Goal: Task Accomplishment & Management: Manage account settings

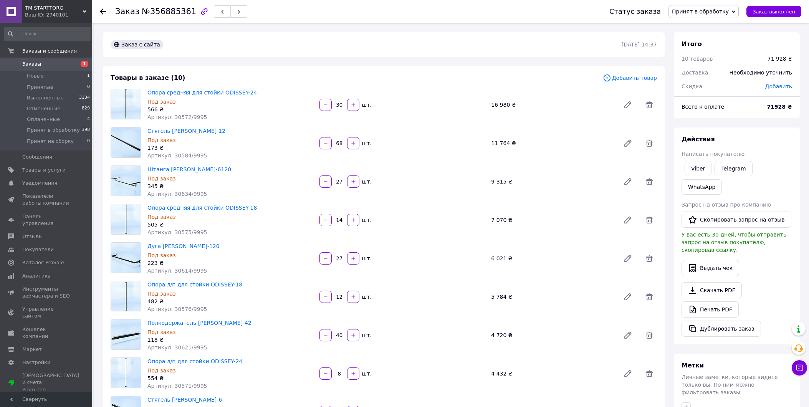
scroll to position [206, 0]
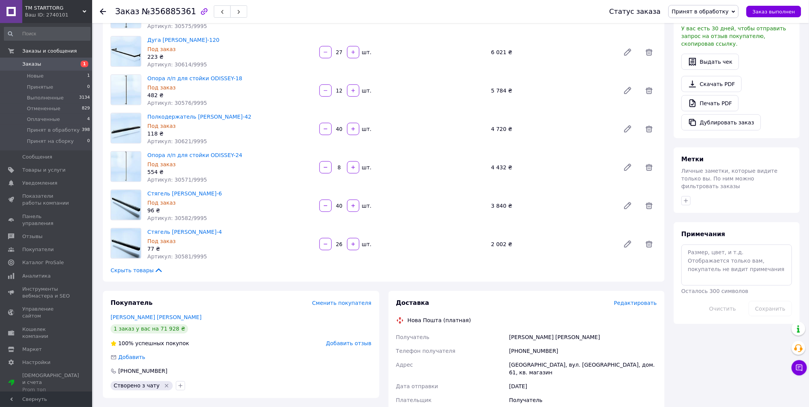
click at [38, 64] on span "Заказы" at bounding box center [46, 64] width 49 height 7
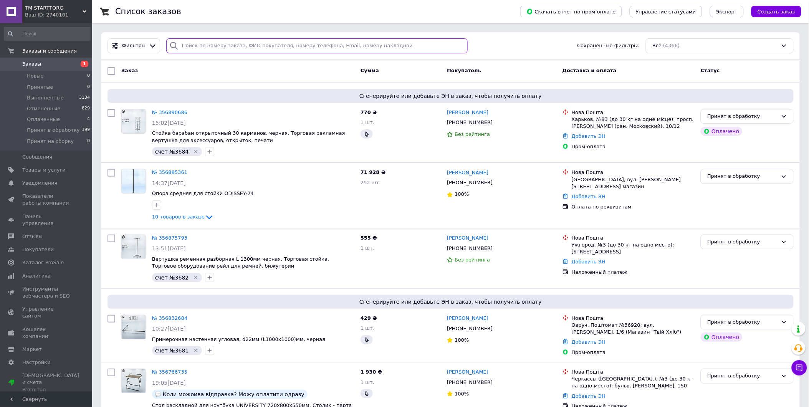
drag, startPoint x: 236, startPoint y: 45, endPoint x: 240, endPoint y: 38, distance: 7.7
click at [240, 38] on input "search" at bounding box center [316, 45] width 301 height 15
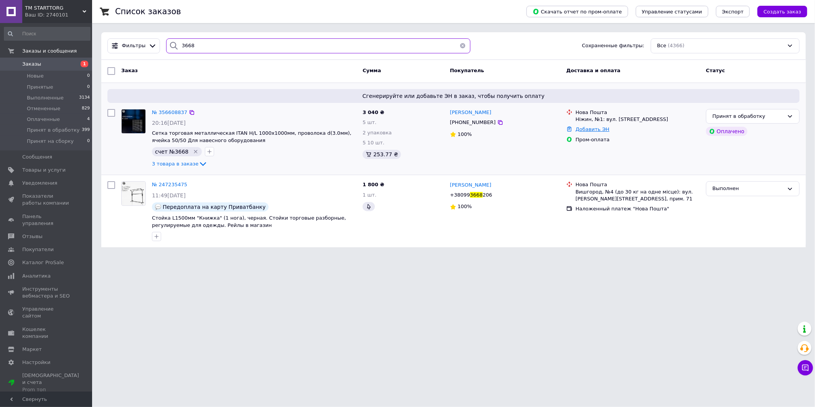
type input "3668"
click at [591, 127] on link "Добавить ЭН" at bounding box center [593, 129] width 34 height 6
click at [543, 157] on input "Добавить ЭН" at bounding box center [548, 160] width 103 height 15
paste input "20451224873390"
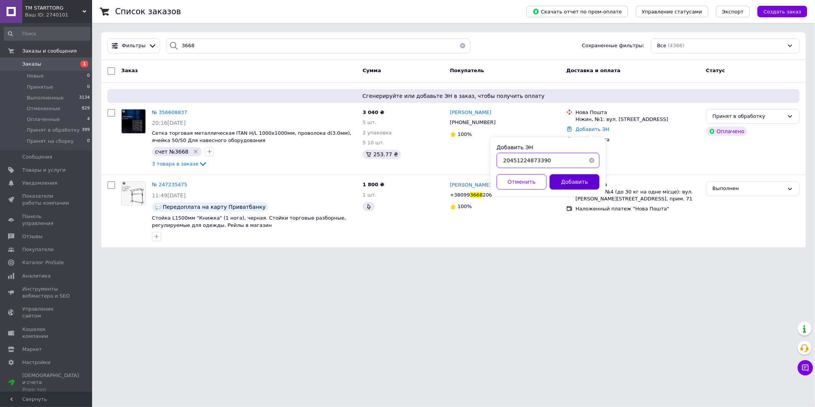
type input "20451224873390"
click at [577, 185] on button "Добавить" at bounding box center [575, 181] width 50 height 15
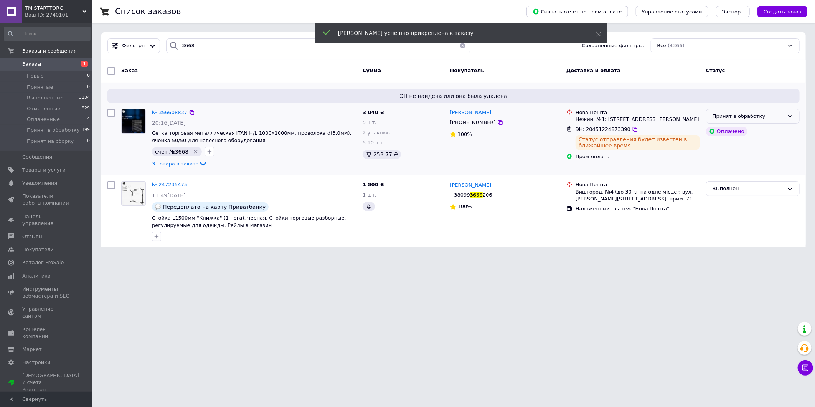
click at [777, 117] on div "Принят в обработку" at bounding box center [748, 116] width 71 height 8
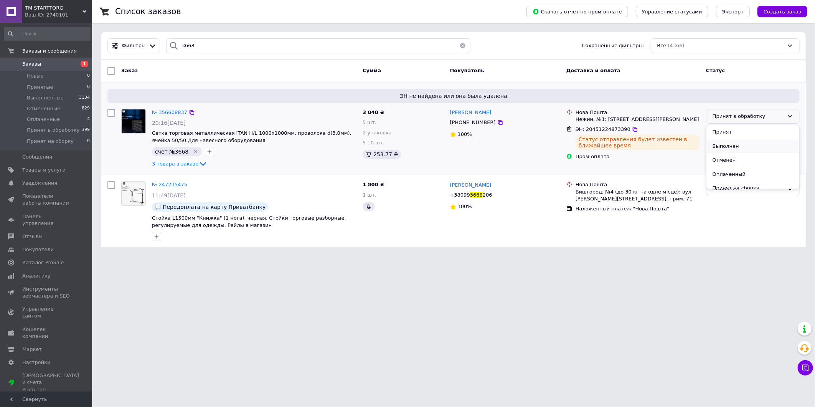
click at [741, 149] on li "Выполнен" at bounding box center [753, 146] width 93 height 14
click at [259, 51] on input "3668" at bounding box center [318, 45] width 304 height 15
type input "3664"
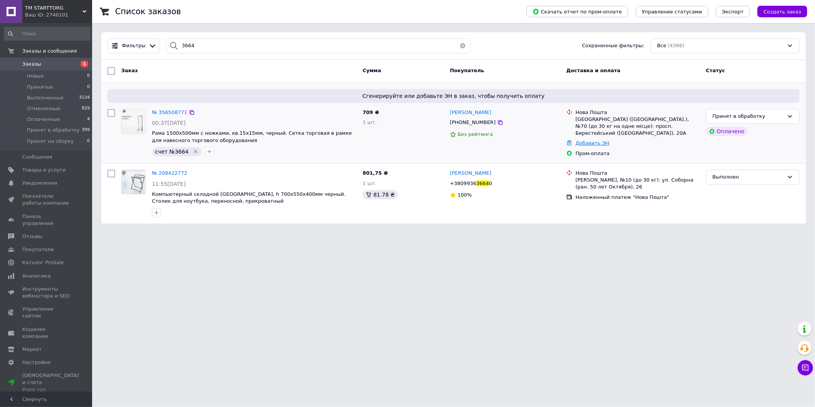
click at [598, 140] on link "Добавить ЭН" at bounding box center [593, 143] width 34 height 6
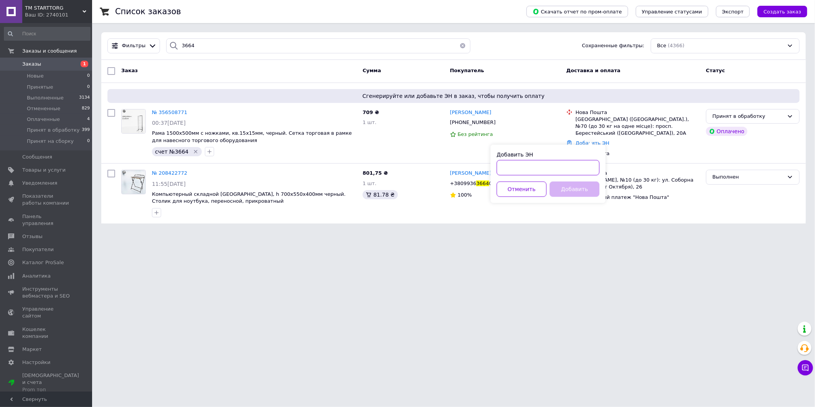
click at [545, 166] on input "Добавить ЭН" at bounding box center [548, 167] width 103 height 15
paste input "20451224874751"
type input "20451224874751"
click at [589, 188] on button "Добавить" at bounding box center [575, 189] width 50 height 15
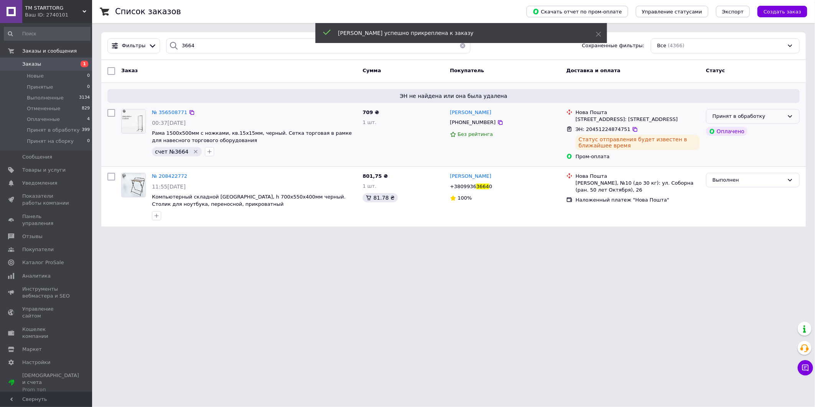
click at [785, 121] on div "Принят в обработку" at bounding box center [753, 116] width 94 height 15
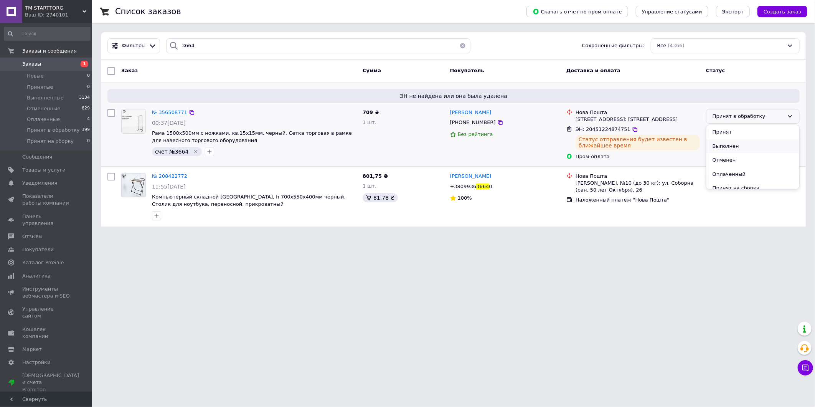
click at [740, 147] on li "Выполнен" at bounding box center [753, 146] width 93 height 14
drag, startPoint x: 209, startPoint y: 49, endPoint x: 57, endPoint y: -5, distance: 161.7
click at [57, 0] on html "ТМ STARTTORG Ваш ID: 2740101 Сайт ТМ STARTTORG Кабинет покупателя Проверить сос…" at bounding box center [407, 118] width 815 height 236
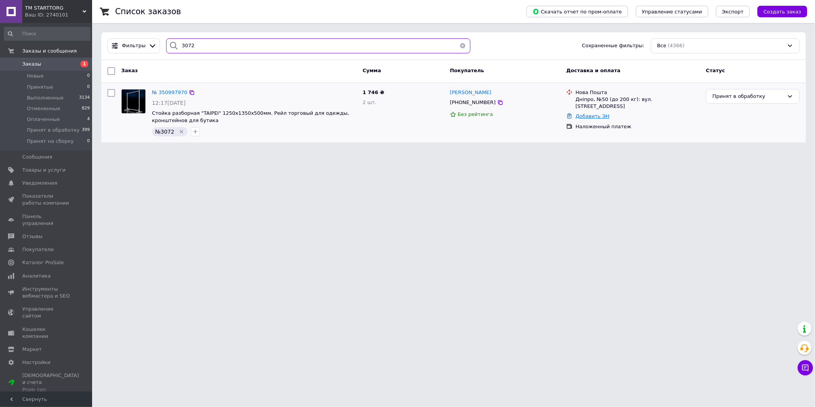
type input "3072"
click at [593, 113] on link "Добавить ЭН" at bounding box center [593, 116] width 34 height 6
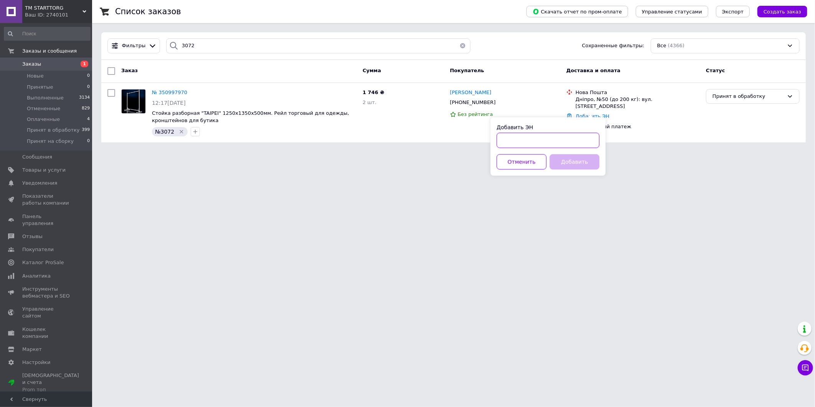
drag, startPoint x: 568, startPoint y: 147, endPoint x: 574, endPoint y: 143, distance: 7.7
click at [569, 146] on input "Добавить ЭН" at bounding box center [548, 140] width 103 height 15
paste input "20451224876134"
type input "20451224876134"
drag, startPoint x: 586, startPoint y: 167, endPoint x: 815, endPoint y: 46, distance: 258.7
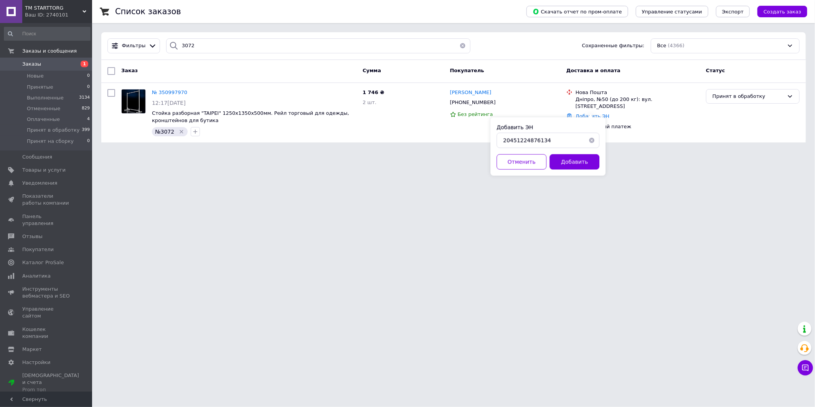
click at [586, 166] on button "Добавить" at bounding box center [575, 161] width 50 height 15
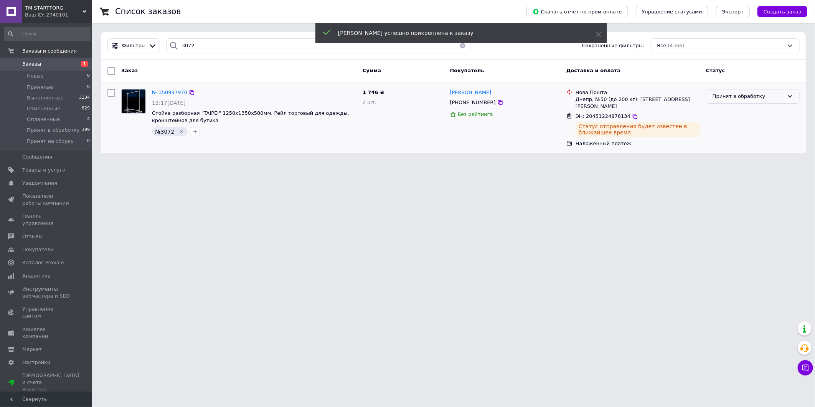
click at [786, 95] on div "Принят в обработку" at bounding box center [753, 96] width 94 height 15
click at [737, 128] on li "Выполнен" at bounding box center [753, 126] width 93 height 14
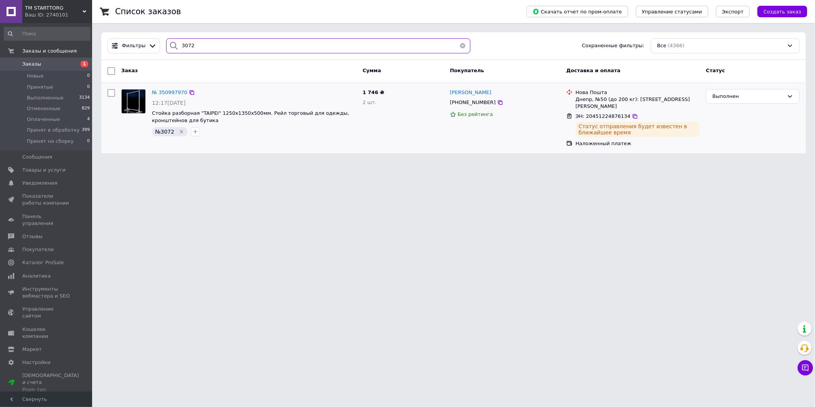
drag, startPoint x: 269, startPoint y: 41, endPoint x: 155, endPoint y: 21, distance: 116.0
click at [150, 21] on div "Список заказов Скачать отчет по пром-оплате Управление статусами Экспорт Создат…" at bounding box center [453, 81] width 723 height 162
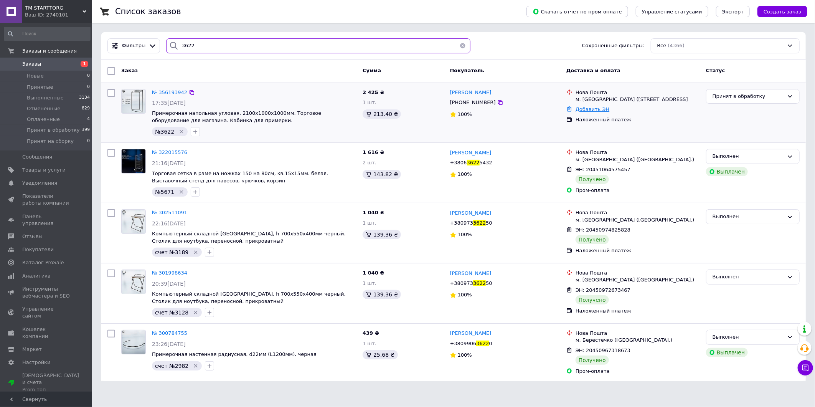
type input "3622"
click at [593, 112] on link "Добавить ЭН" at bounding box center [593, 109] width 34 height 6
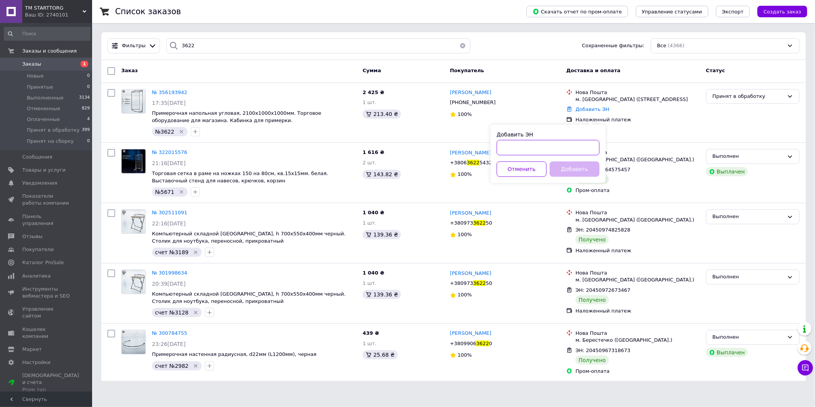
click at [541, 150] on input "Добавить ЭН" at bounding box center [548, 147] width 103 height 15
paste input "20451224890452"
type input "20451224890452"
click at [592, 173] on button "Добавить" at bounding box center [575, 168] width 50 height 15
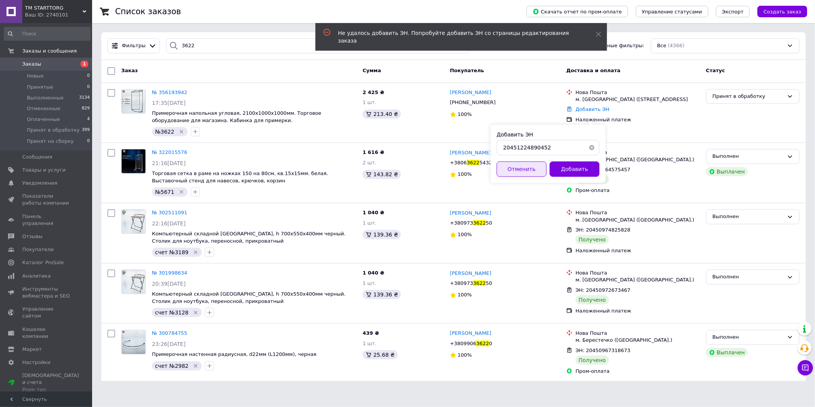
click at [523, 171] on button "Отменить" at bounding box center [522, 168] width 50 height 15
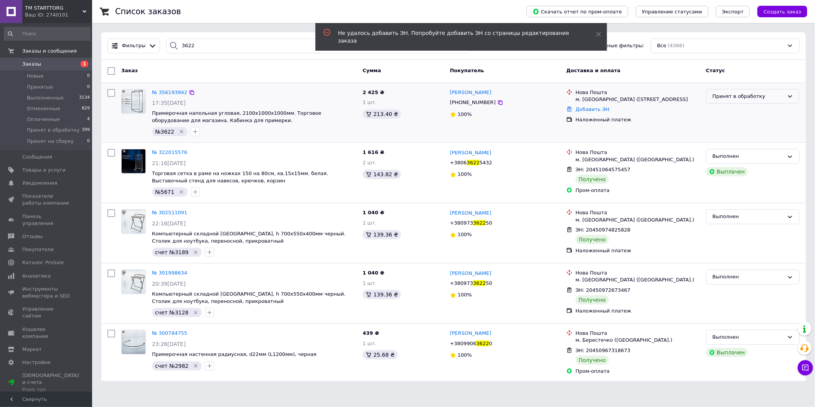
click at [785, 97] on div "Принят в обработку" at bounding box center [753, 96] width 94 height 15
click at [739, 128] on li "Выполнен" at bounding box center [753, 126] width 93 height 14
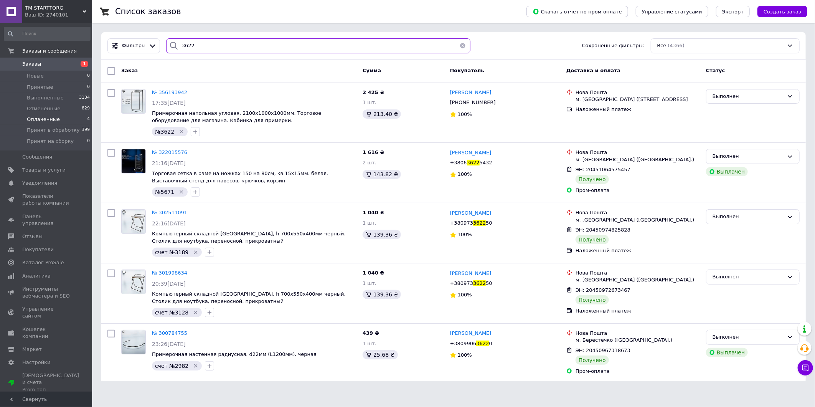
drag, startPoint x: 324, startPoint y: 45, endPoint x: 70, endPoint y: 118, distance: 264.2
click at [70, 118] on div "ТМ STARTTORG Ваш ID: 2740101 Сайт ТМ STARTTORG Кабинет покупателя Проверить сос…" at bounding box center [407, 195] width 815 height 390
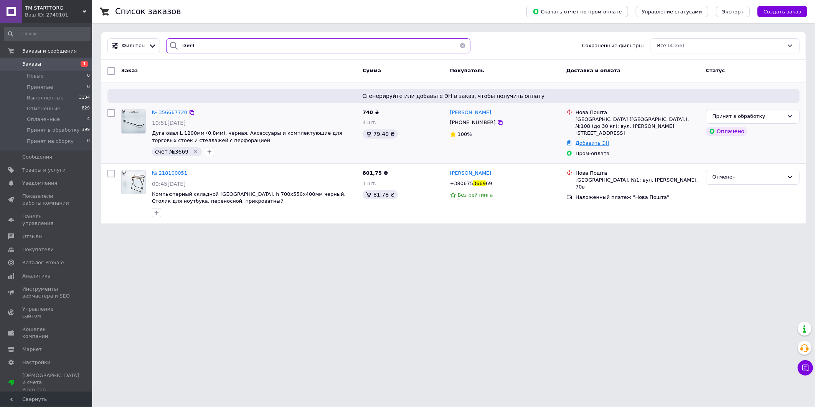
type input "3669"
click at [584, 140] on link "Добавить ЭН" at bounding box center [593, 143] width 34 height 6
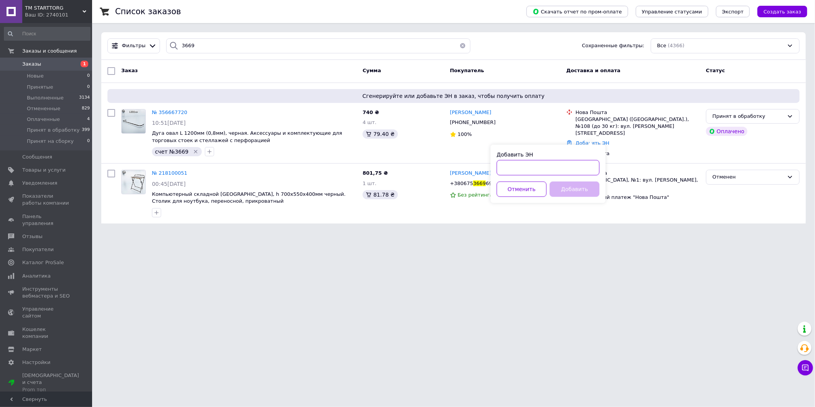
click at [551, 170] on input "Добавить ЭН" at bounding box center [548, 167] width 103 height 15
paste input "20451224948002"
type input "20451224948002"
click at [580, 193] on button "Добавить" at bounding box center [575, 189] width 50 height 15
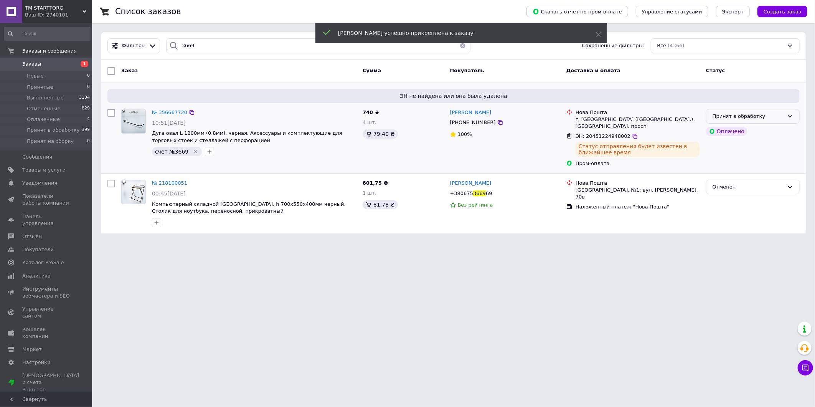
click at [782, 113] on div "Принят в обработку" at bounding box center [748, 116] width 71 height 8
click at [748, 150] on li "Выполнен" at bounding box center [753, 146] width 93 height 14
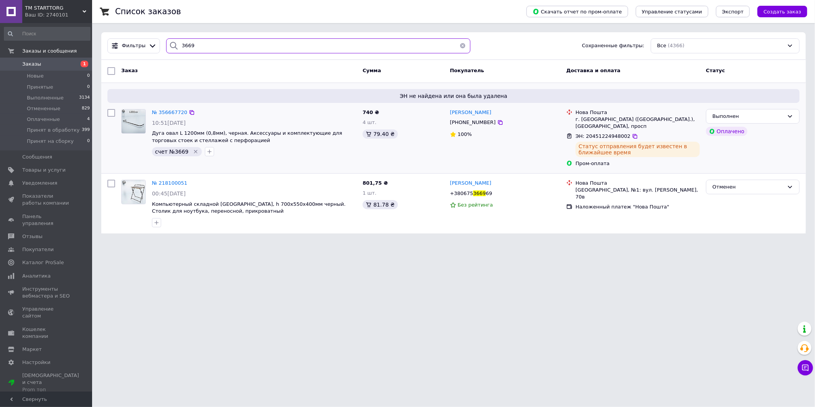
drag, startPoint x: 358, startPoint y: 49, endPoint x: -242, endPoint y: -32, distance: 605.7
click at [0, 0] on html "ТМ STARTTORG Ваш ID: 2740101 Сайт ТМ STARTTORG Кабинет покупателя Проверить сос…" at bounding box center [407, 121] width 815 height 243
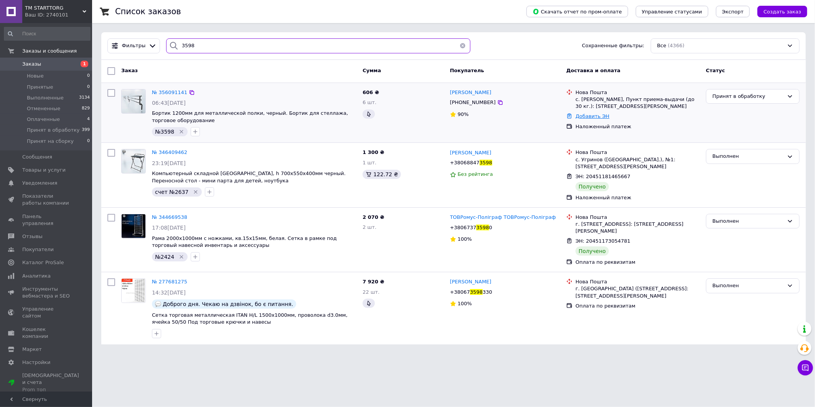
type input "3598"
click at [583, 116] on link "Добавить ЭН" at bounding box center [593, 116] width 34 height 6
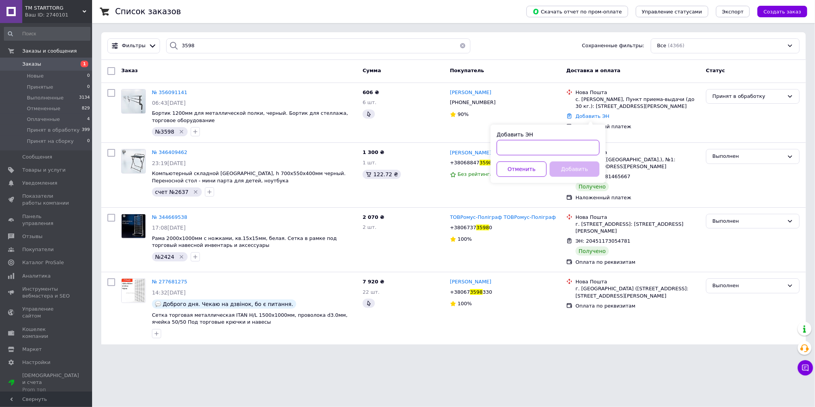
click at [555, 145] on input "Добавить ЭН" at bounding box center [548, 147] width 103 height 15
paste input "20451224949269"
type input "20451224949269"
click at [586, 171] on button "Добавить" at bounding box center [575, 168] width 50 height 15
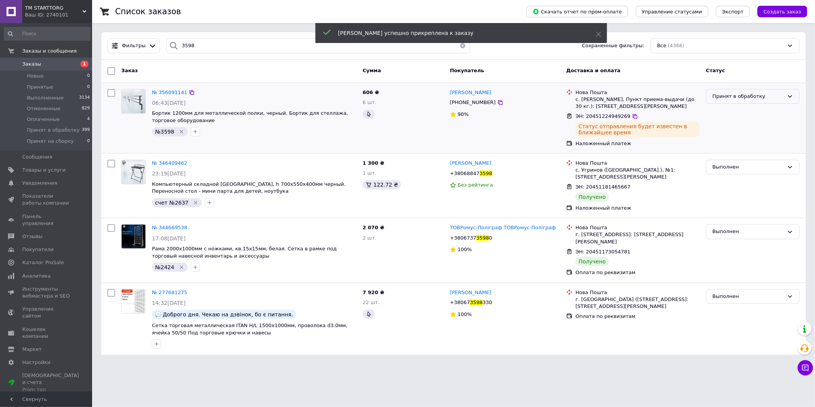
click at [773, 102] on div "Принят в обработку" at bounding box center [753, 96] width 94 height 15
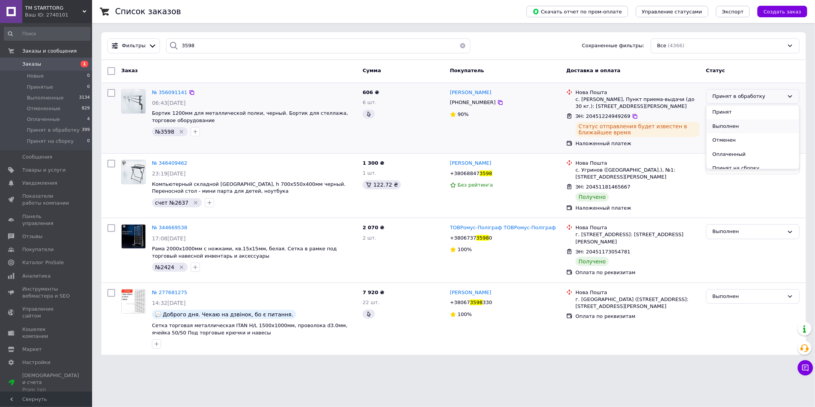
click at [747, 128] on li "Выполнен" at bounding box center [753, 126] width 93 height 14
drag, startPoint x: 209, startPoint y: 47, endPoint x: -251, endPoint y: -32, distance: 466.9
click at [0, 0] on html "ТМ STARTTORG Ваш ID: 2740101 Сайт ТМ STARTTORG Кабинет покупателя Проверить сос…" at bounding box center [407, 182] width 815 height 364
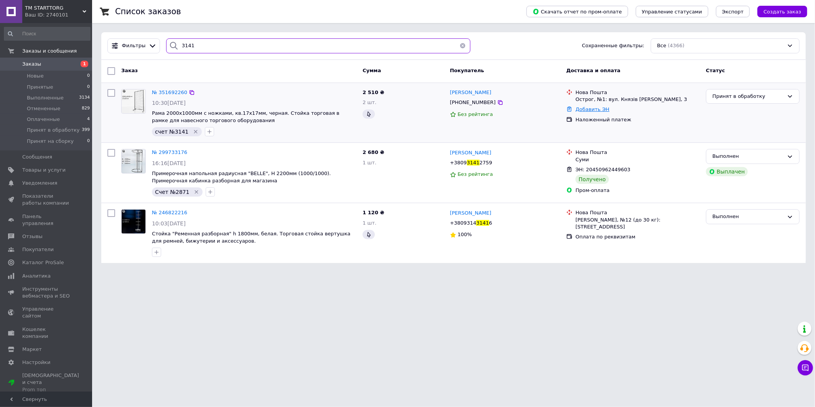
type input "3141"
click at [591, 107] on link "Добавить ЭН" at bounding box center [593, 109] width 34 height 6
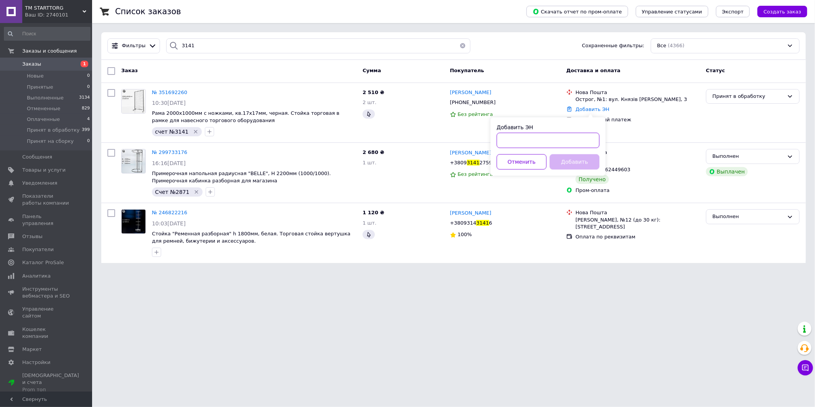
click at [572, 142] on input "Добавить ЭН" at bounding box center [548, 140] width 103 height 15
paste input "20451224952471"
type input "20451224952471"
click at [589, 166] on button "Добавить" at bounding box center [575, 161] width 50 height 15
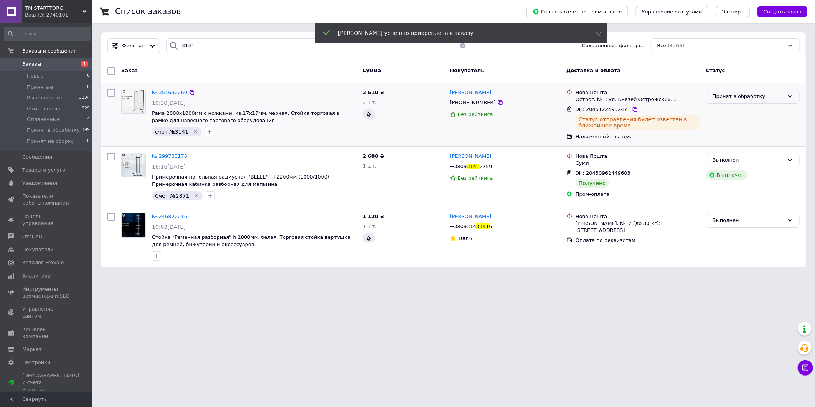
click at [784, 96] on div "Принят в обработку" at bounding box center [748, 96] width 71 height 8
click at [740, 128] on li "Выполнен" at bounding box center [753, 126] width 93 height 14
